Goal: Task Accomplishment & Management: Manage account settings

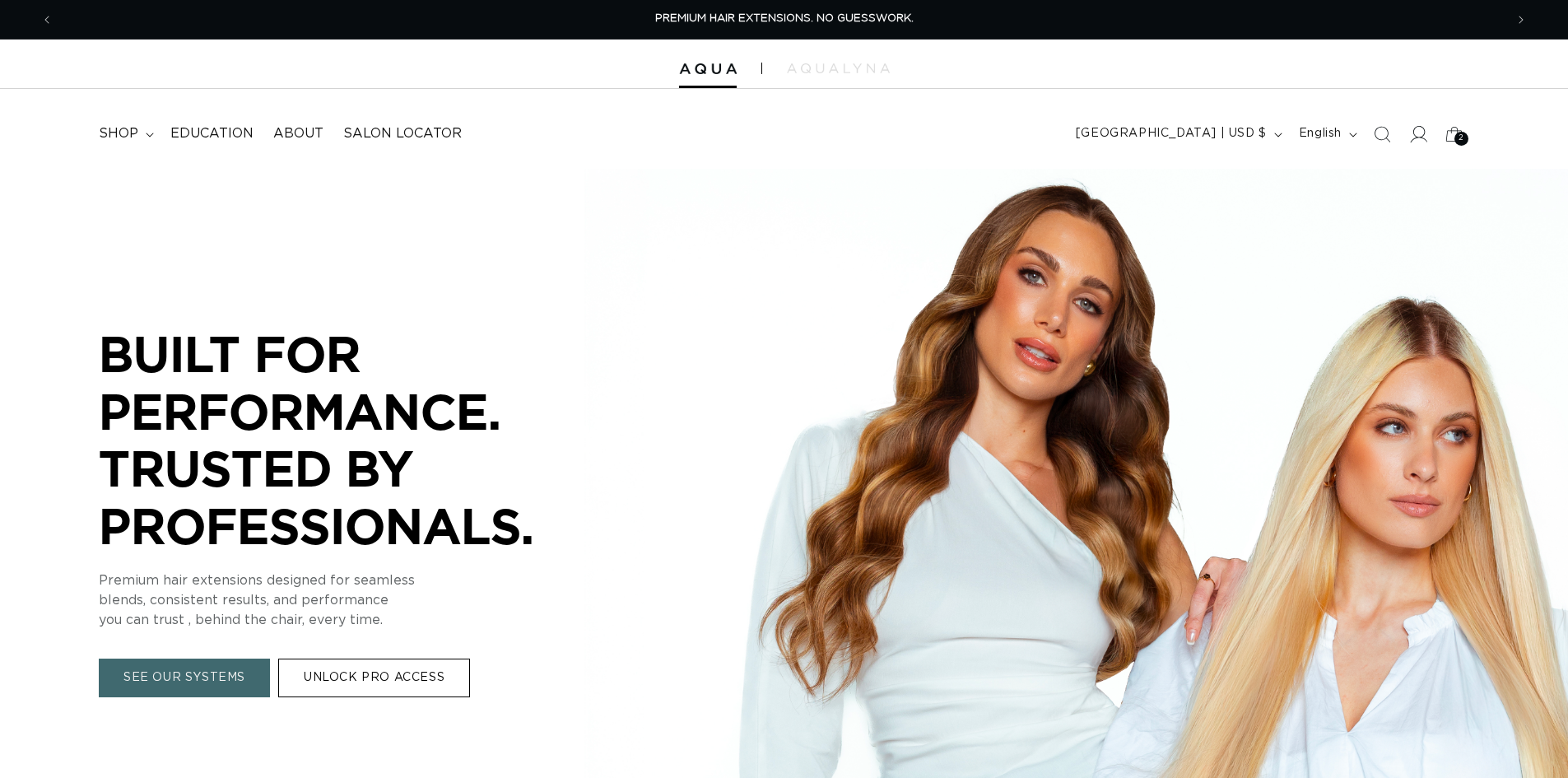
click at [1410, 141] on icon at bounding box center [1418, 134] width 17 height 17
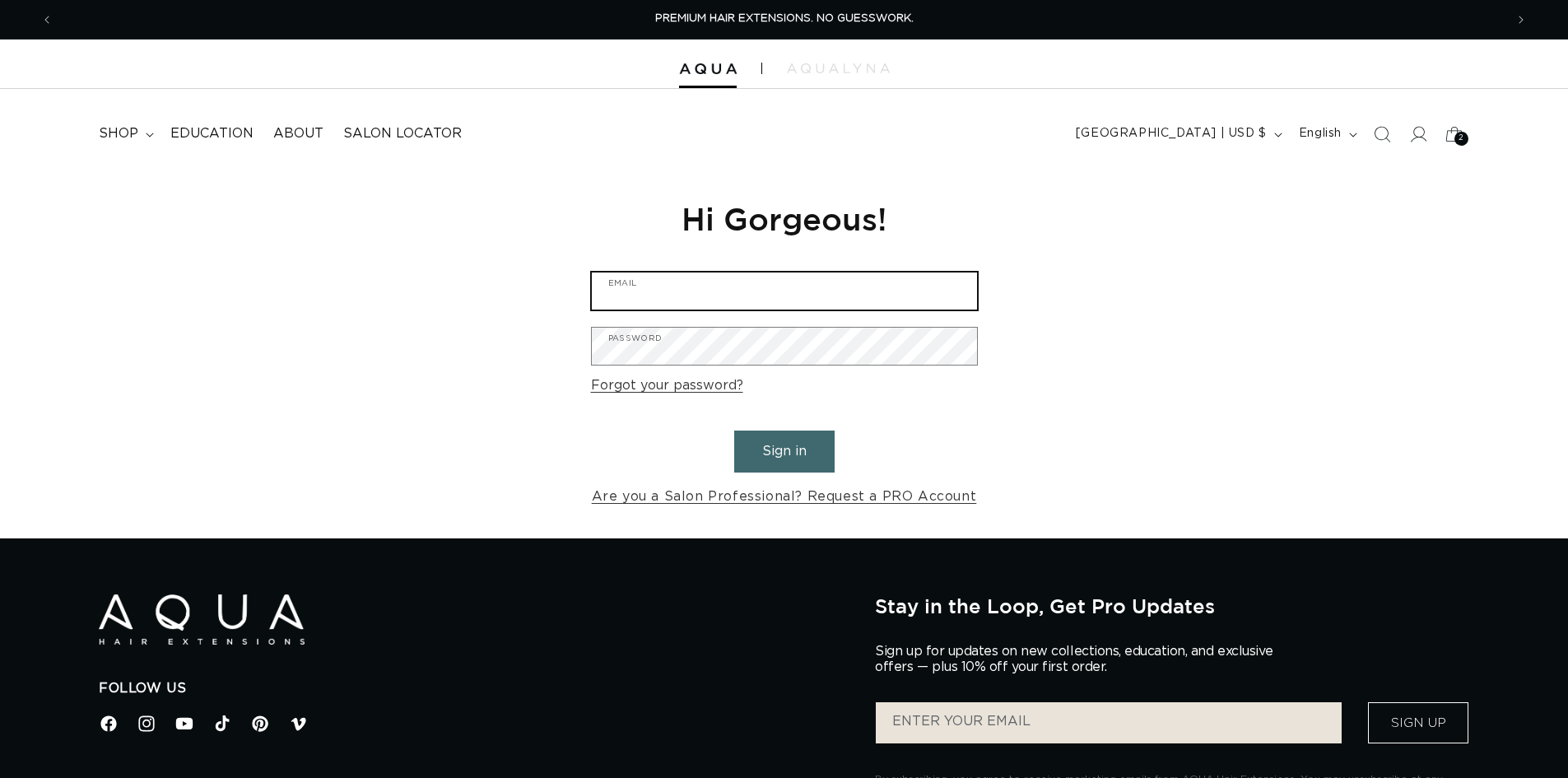
type input "[EMAIL_ADDRESS][DOMAIN_NAME]"
click at [780, 473] on button "Sign in" at bounding box center [784, 451] width 101 height 42
click at [784, 459] on button "Sign in" at bounding box center [784, 451] width 101 height 42
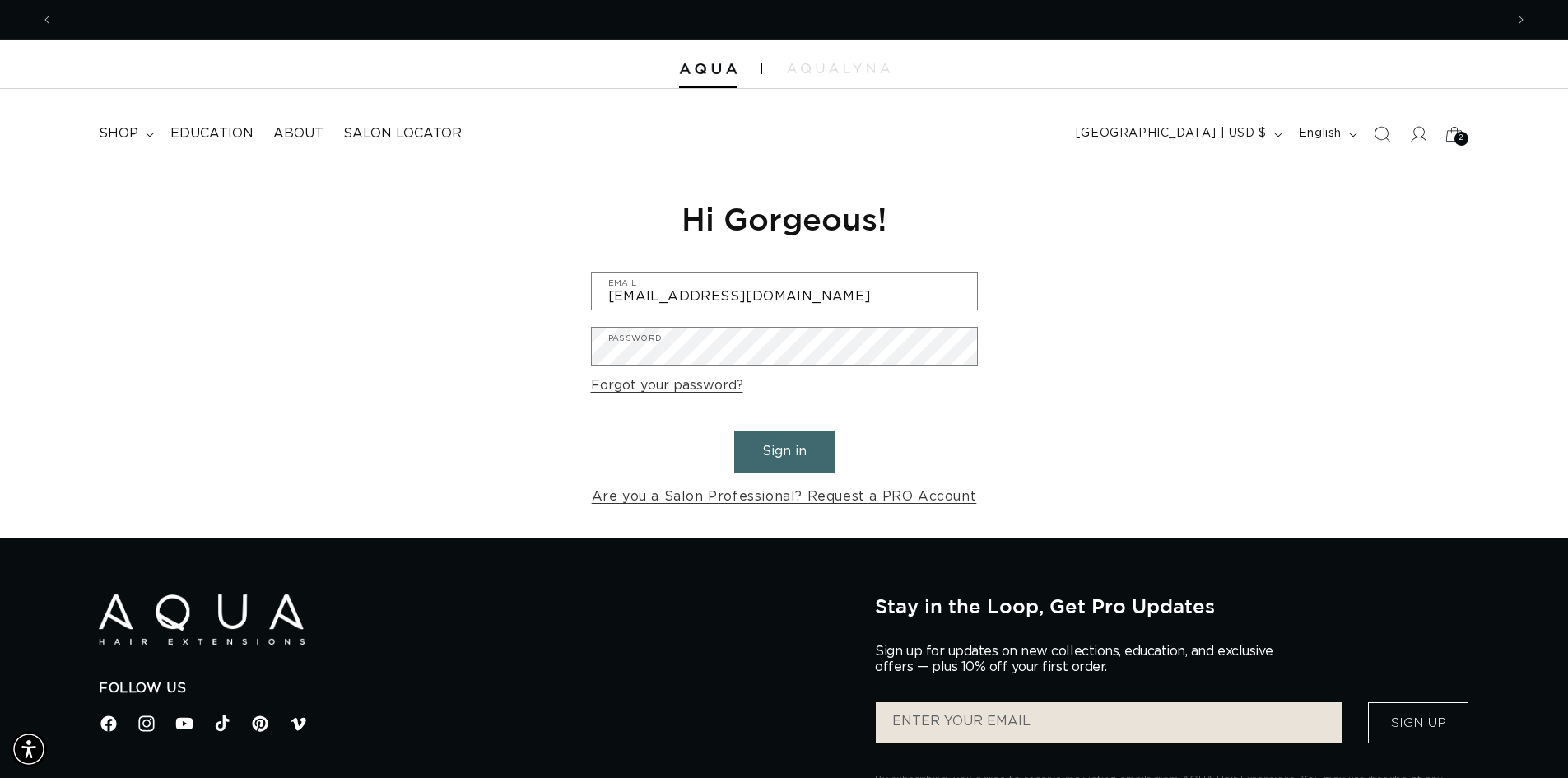
scroll to position [0, 1451]
